Goal: Navigation & Orientation: Understand site structure

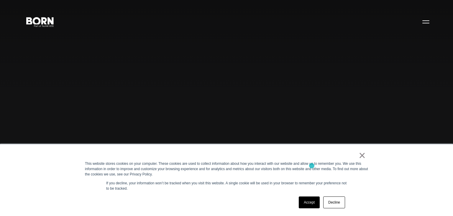
scroll to position [9, 0]
click at [333, 204] on link "Decline" at bounding box center [335, 202] width 22 height 12
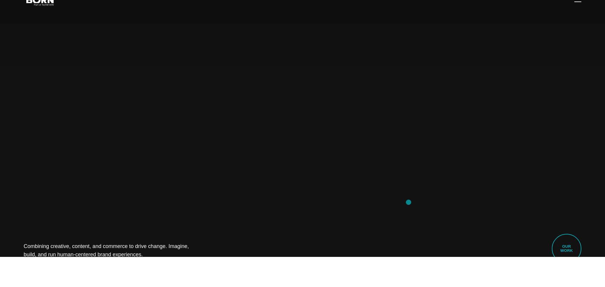
scroll to position [0, 0]
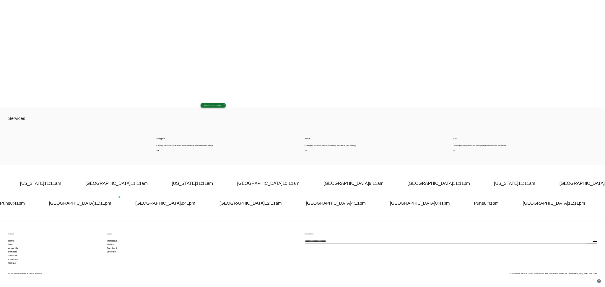
scroll to position [1954, 0]
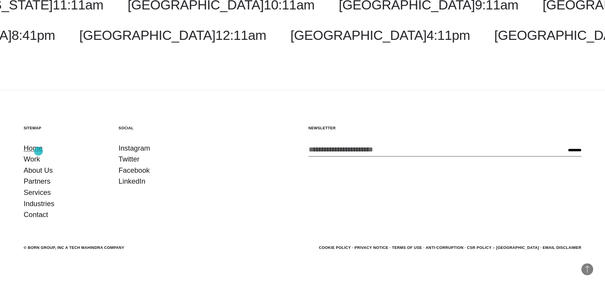
click at [38, 151] on link "Home" at bounding box center [33, 148] width 19 height 11
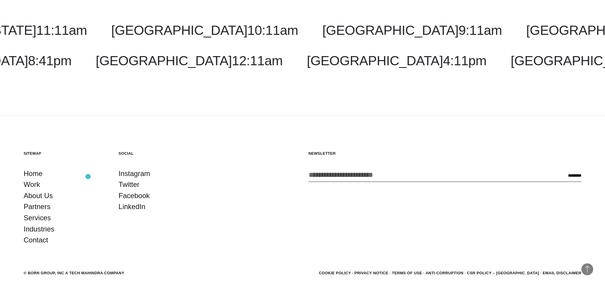
scroll to position [1954, 0]
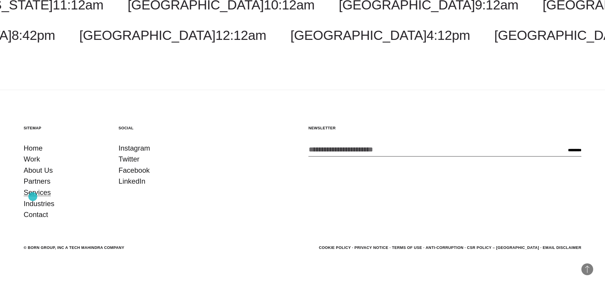
click at [33, 197] on link "Services" at bounding box center [37, 192] width 27 height 11
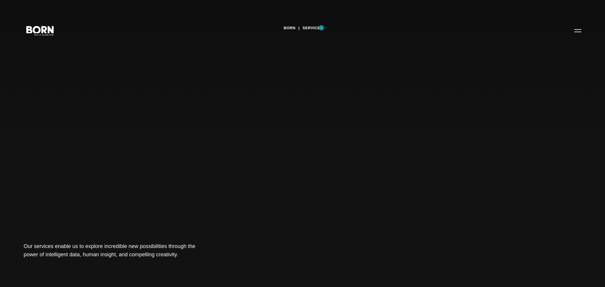
click at [321, 27] on div "BORN Services Our services enable us to explore incredible new possibilities th…" at bounding box center [302, 143] width 605 height 287
